Goal: Transaction & Acquisition: Download file/media

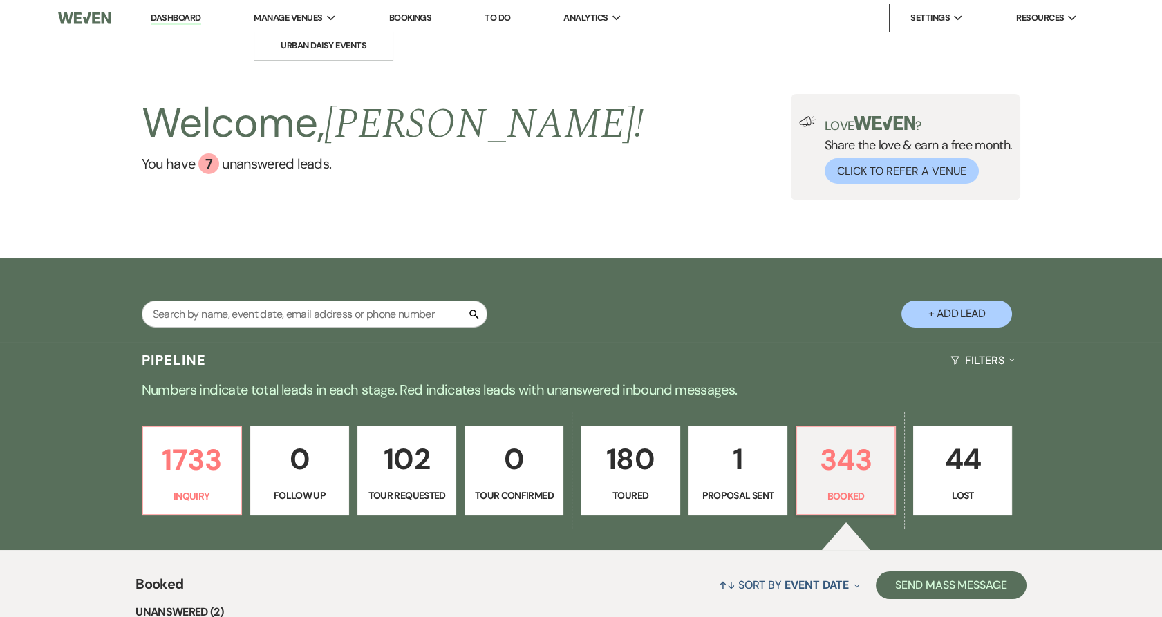
click at [310, 28] on li "Manage Venues Expand Urban Daisy Events" at bounding box center [295, 18] width 96 height 28
click at [310, 39] on li "Urban Daisy Events" at bounding box center [323, 46] width 124 height 14
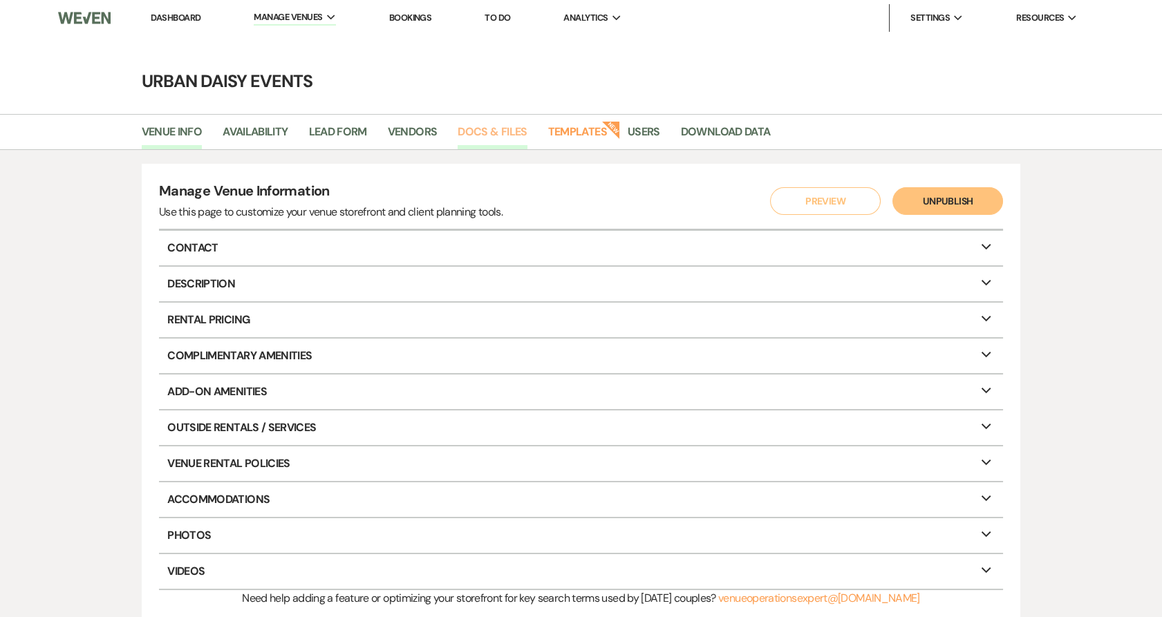
click at [493, 135] on link "Docs & Files" at bounding box center [492, 136] width 69 height 26
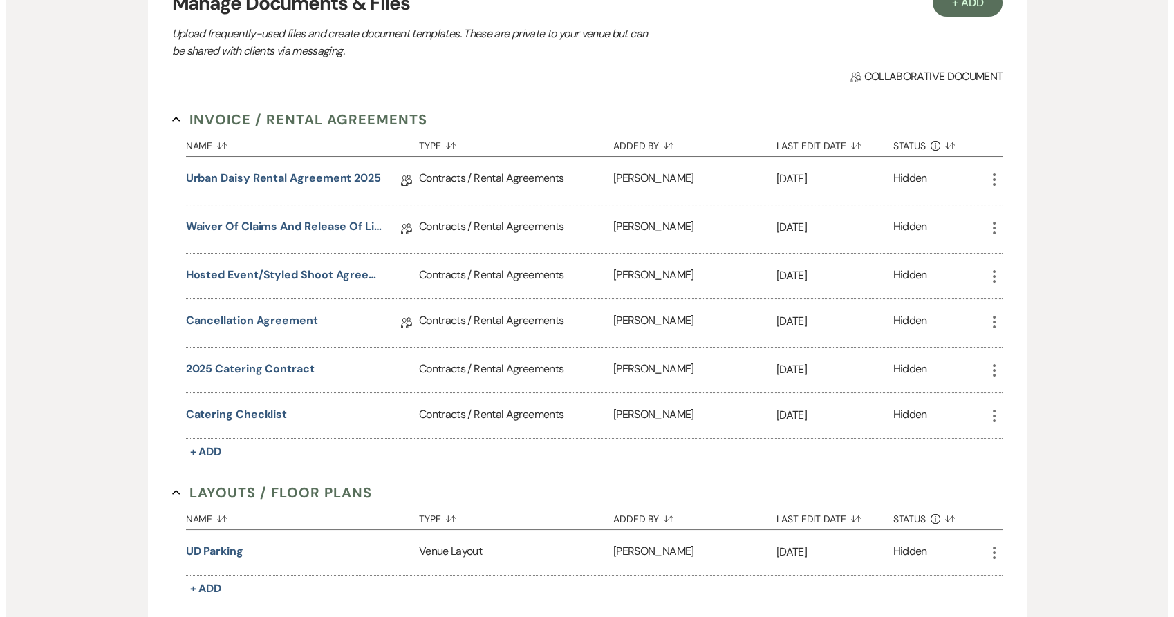
scroll to position [190, 0]
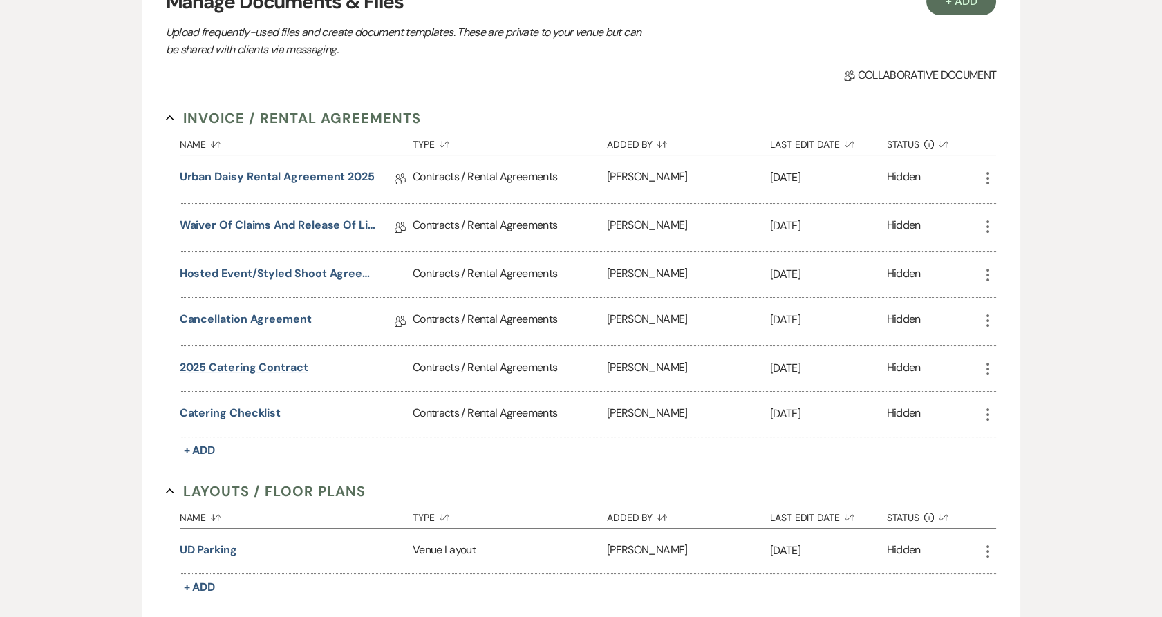
click at [246, 369] on button "2025 Catering Contract" at bounding box center [244, 367] width 129 height 17
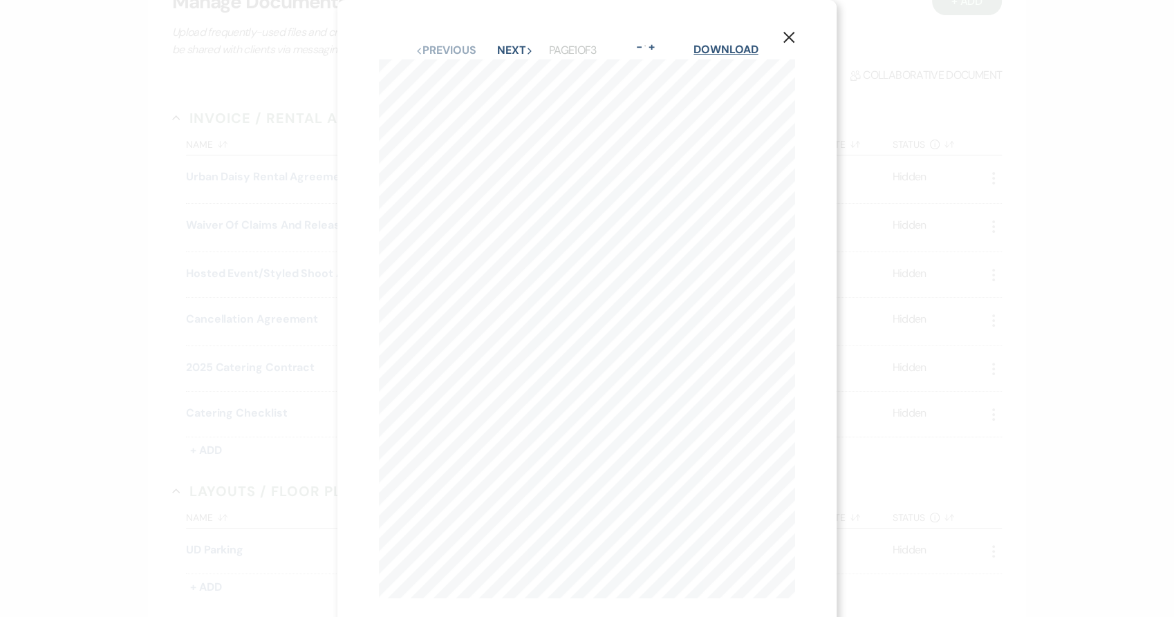
click at [697, 50] on link "Download" at bounding box center [725, 49] width 64 height 15
click at [142, 347] on div "X Previous Previous Next Next Page 1 of 3 - Zoom + Download hello@urbandaisyeve…" at bounding box center [587, 308] width 1174 height 617
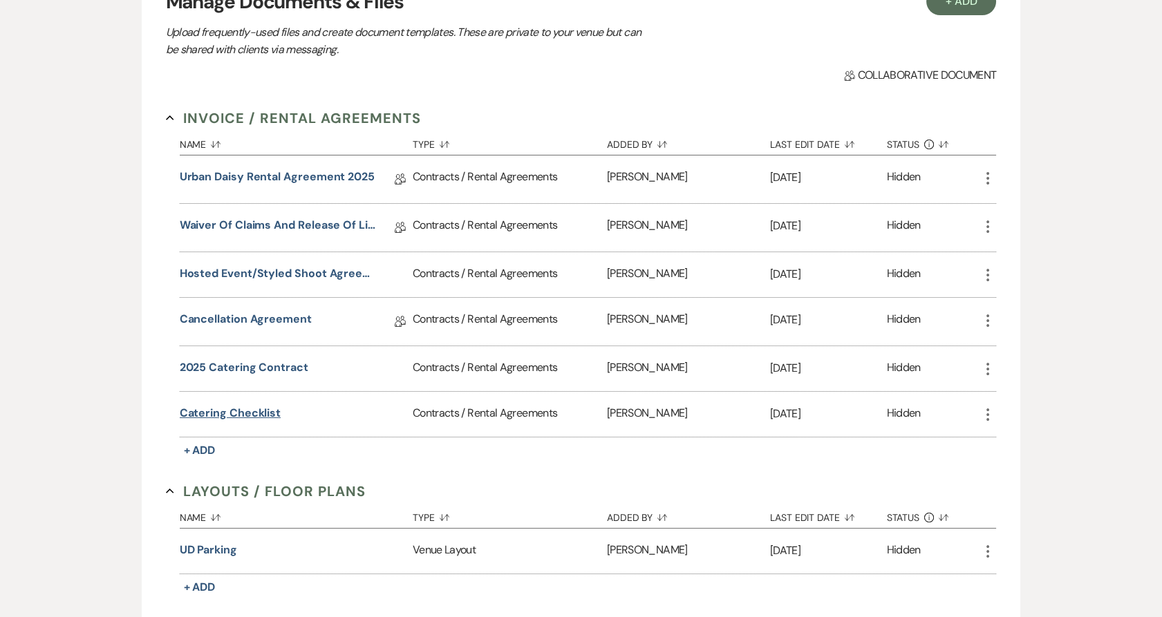
click at [202, 406] on button "Catering Checklist" at bounding box center [231, 413] width 102 height 17
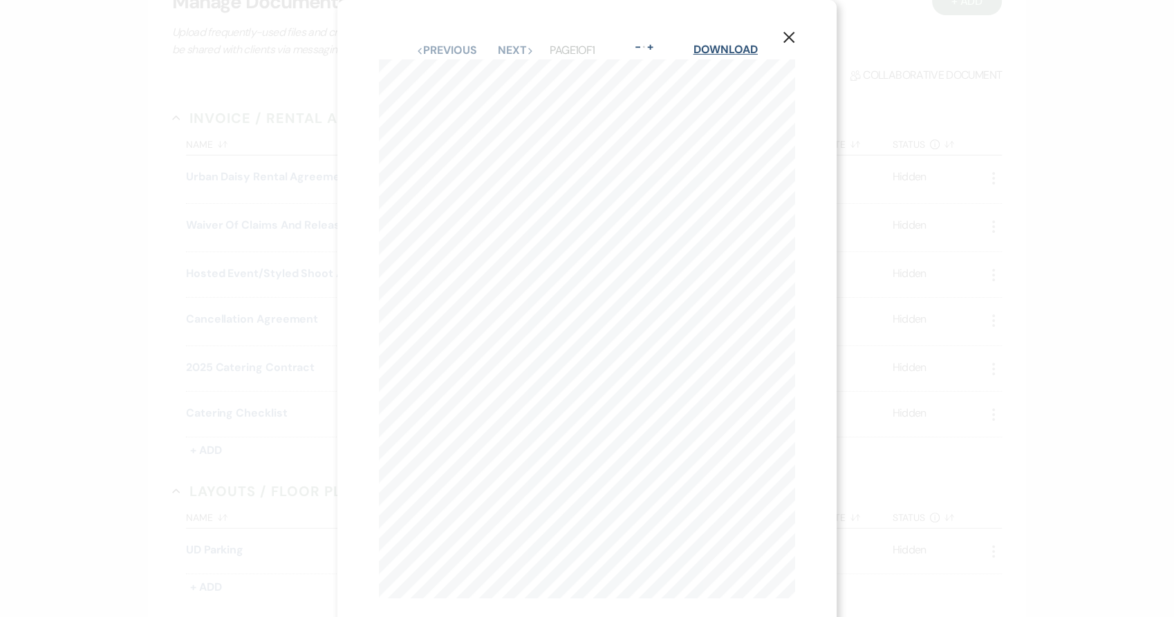
click at [732, 44] on link "Download" at bounding box center [725, 49] width 64 height 15
